Goal: Find specific page/section: Find specific page/section

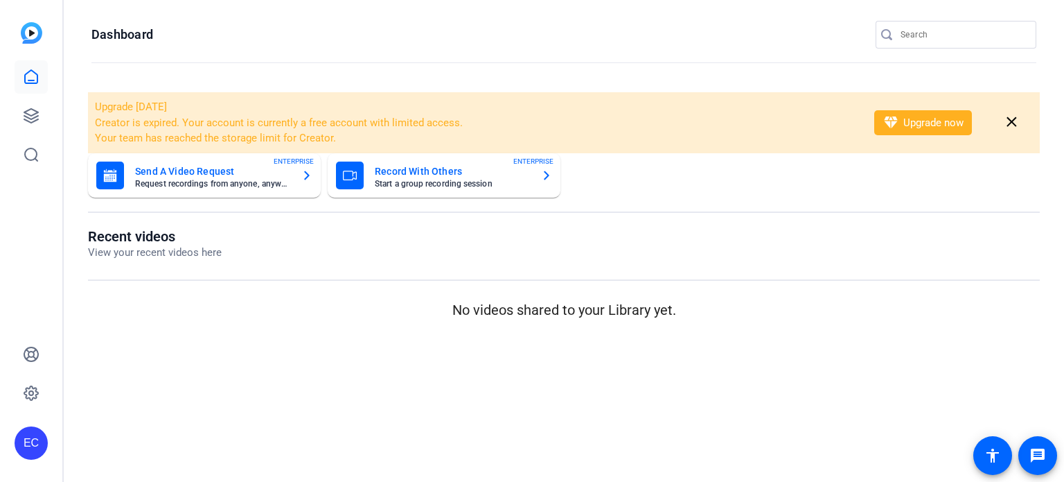
click at [908, 40] on input "Search" at bounding box center [963, 34] width 125 height 17
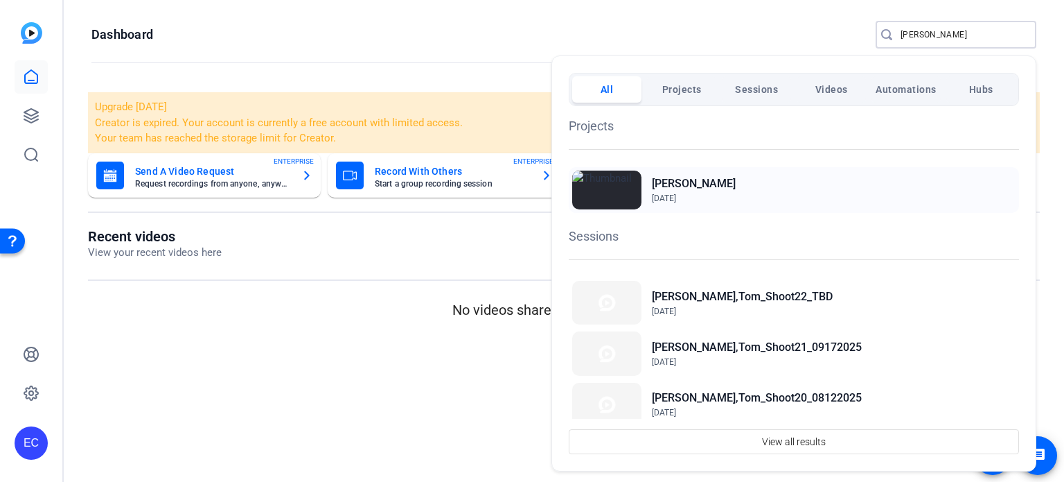
type input "[PERSON_NAME]"
click at [675, 178] on h2 "[PERSON_NAME]" at bounding box center [694, 183] width 84 height 17
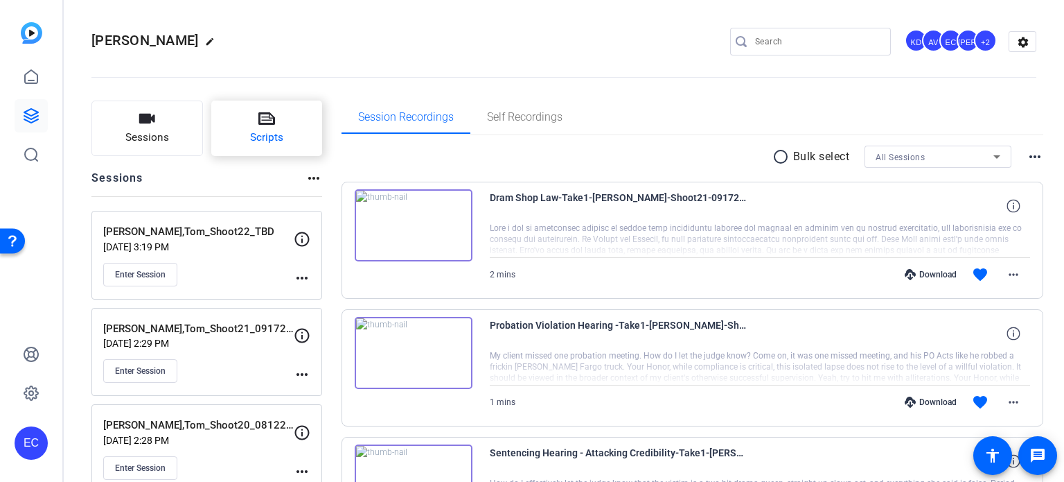
click at [259, 129] on button "Scripts" at bounding box center [267, 127] width 112 height 55
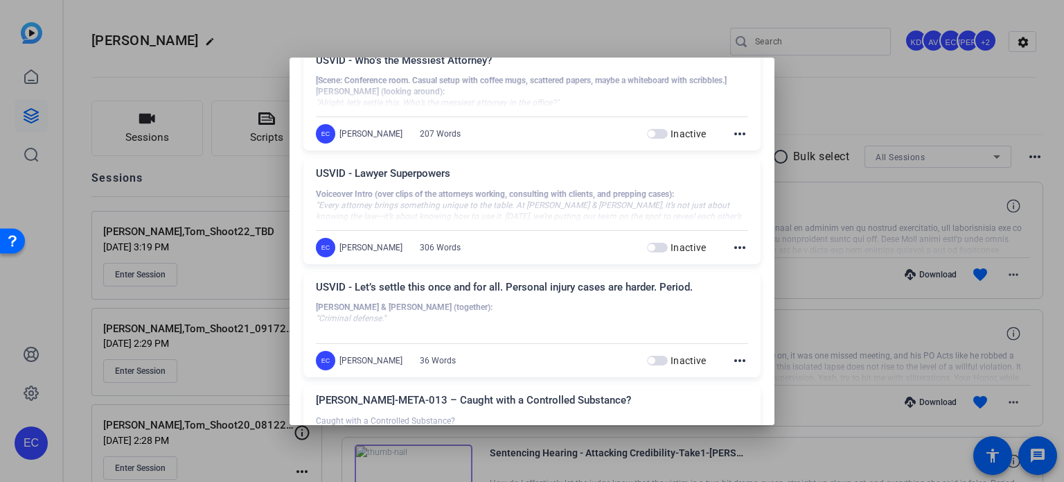
scroll to position [416, 0]
